Goal: Task Accomplishment & Management: Manage account settings

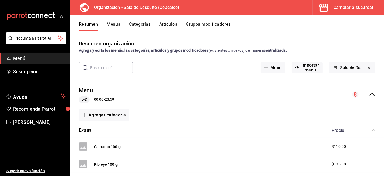
click at [99, 67] on input "text" at bounding box center [111, 67] width 43 height 11
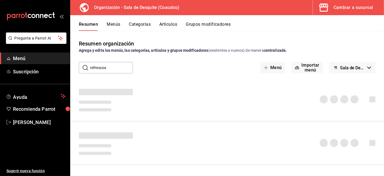
type input "refrescos"
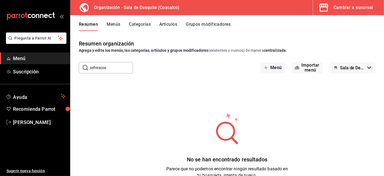
click at [112, 25] on button "Menús" at bounding box center [114, 26] width 14 height 9
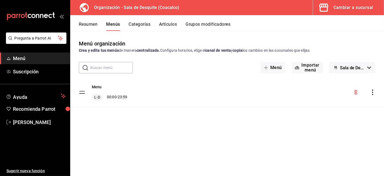
click at [92, 68] on input "text" at bounding box center [111, 67] width 43 height 11
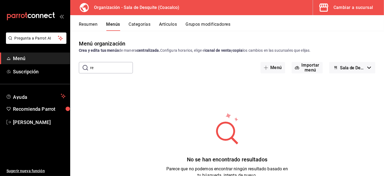
type input "r"
type input "refrescos"
click at [87, 23] on button "Resumen" at bounding box center [88, 26] width 19 height 9
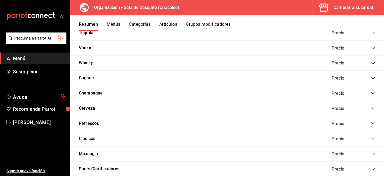
scroll to position [660, 0]
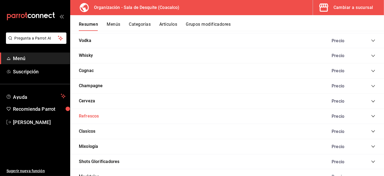
click at [90, 115] on button "Refrescos" at bounding box center [89, 116] width 20 height 6
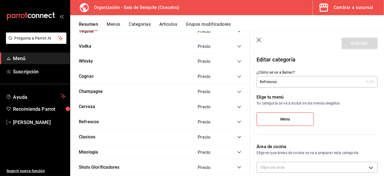
click at [237, 124] on icon "collapse-category-row" at bounding box center [239, 121] width 4 height 4
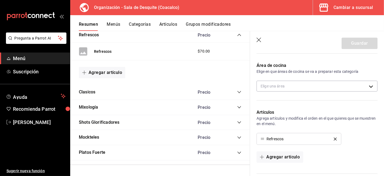
scroll to position [79, 0]
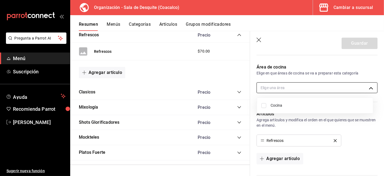
click at [345, 89] on body "Pregunta a Parrot AI Menú Suscripción Ayuda Recomienda Parrot [PERSON_NAME] Sug…" at bounding box center [192, 88] width 384 height 176
click at [341, 76] on div at bounding box center [192, 88] width 384 height 176
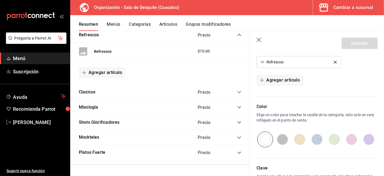
scroll to position [158, 0]
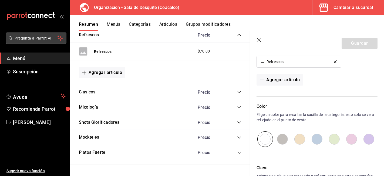
click at [34, 39] on span "Pregunta a Parrot AI" at bounding box center [36, 38] width 43 height 6
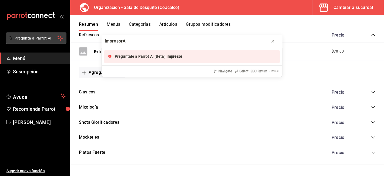
type input "impresorAS"
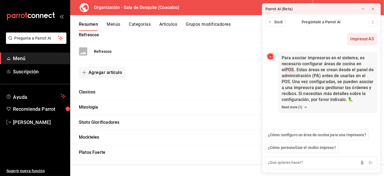
click at [238, 6] on div "Organización - Sala de Desquite (Coacalco) Cambiar a sucursal" at bounding box center [227, 7] width 314 height 15
click at [361, 9] on icon at bounding box center [363, 9] width 4 height 4
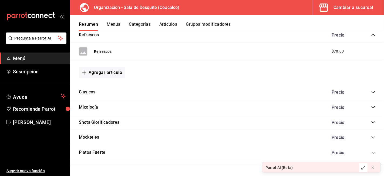
click at [353, 5] on div "Cambiar a sucursal" at bounding box center [353, 8] width 40 height 8
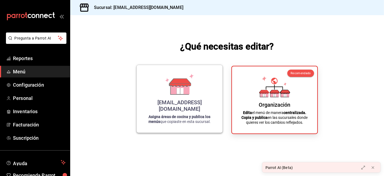
click at [172, 94] on icon at bounding box center [180, 89] width 19 height 12
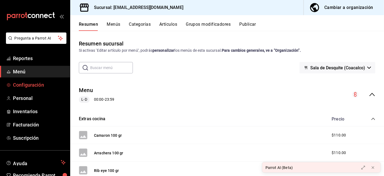
click at [22, 85] on span "Configuración" at bounding box center [39, 84] width 53 height 7
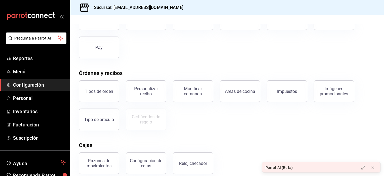
scroll to position [48, 0]
click at [98, 96] on button "Tipos de orden" at bounding box center [99, 91] width 41 height 22
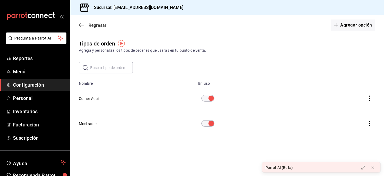
click at [82, 26] on icon "button" at bounding box center [81, 25] width 5 height 5
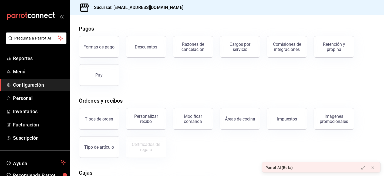
scroll to position [21, 0]
click at [145, 119] on div "Personalizar recibo" at bounding box center [145, 118] width 33 height 10
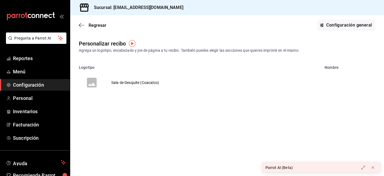
click at [126, 82] on td "Sala de Desquite (Coacalco)" at bounding box center [135, 82] width 61 height 26
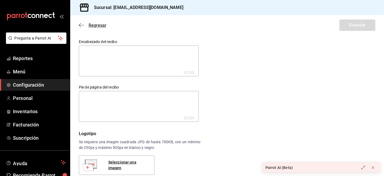
click at [82, 25] on icon "button" at bounding box center [81, 25] width 5 height 0
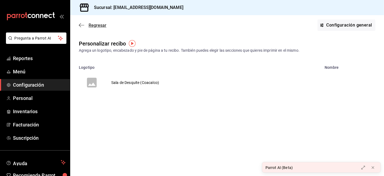
click at [81, 26] on icon "button" at bounding box center [81, 25] width 5 height 5
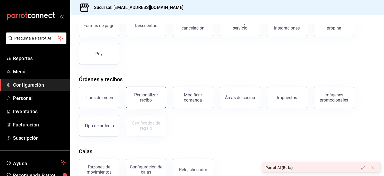
scroll to position [55, 0]
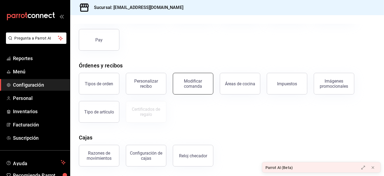
click at [193, 88] on div "Modificar comanda" at bounding box center [192, 83] width 33 height 10
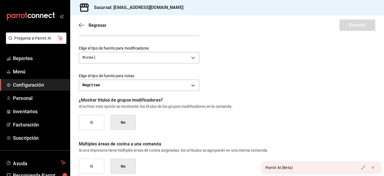
scroll to position [255, 0]
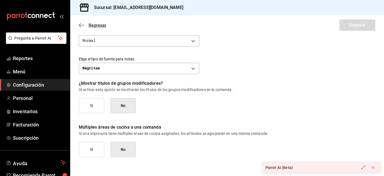
click at [79, 26] on icon "button" at bounding box center [80, 25] width 2 height 4
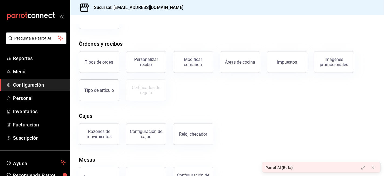
scroll to position [98, 0]
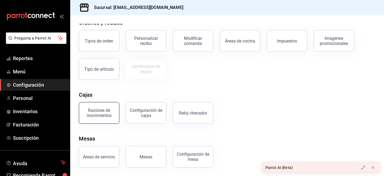
click at [91, 118] on button "Razones de movimientos" at bounding box center [99, 113] width 41 height 22
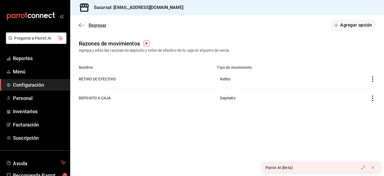
click at [82, 26] on icon "button" at bounding box center [81, 25] width 5 height 5
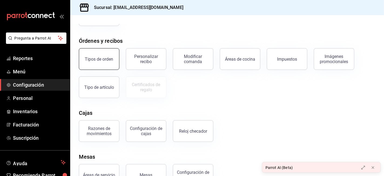
scroll to position [98, 0]
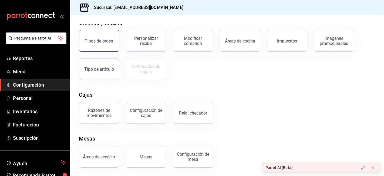
click at [96, 44] on button "Tipos de orden" at bounding box center [99, 41] width 41 height 22
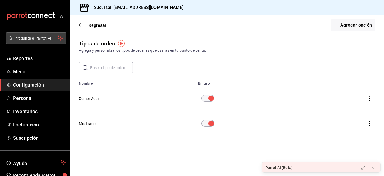
click at [19, 38] on span "Pregunta a Parrot AI" at bounding box center [36, 38] width 43 height 6
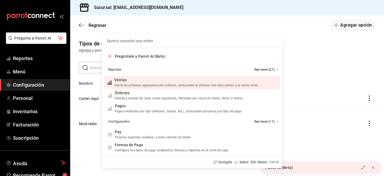
click at [117, 44] on input "Quiero cancelar una orden" at bounding box center [192, 41] width 174 height 13
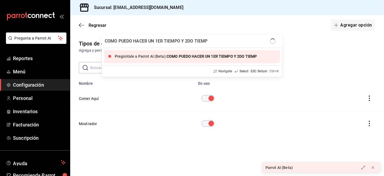
type input "COMO PUEDO HACER UN 1ER TIEMPO Y 2DO TIEMPO"
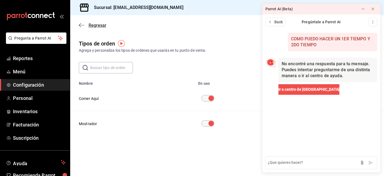
click at [80, 24] on icon "button" at bounding box center [80, 25] width 2 height 4
